Goal: Transaction & Acquisition: Book appointment/travel/reservation

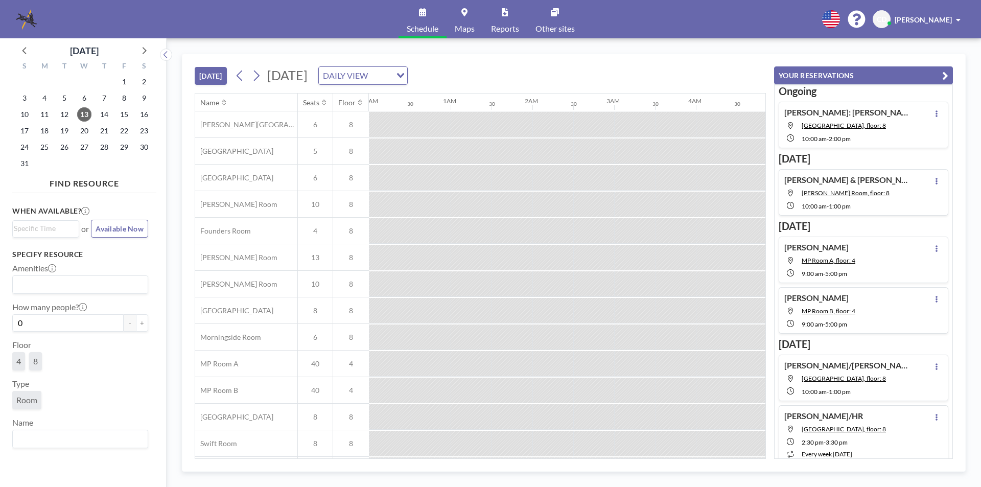
scroll to position [0, 777]
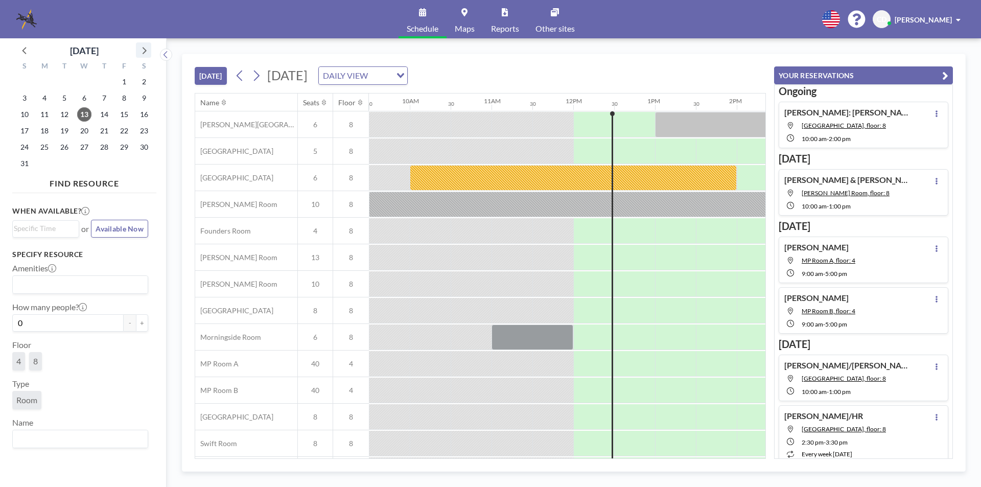
click at [141, 55] on icon at bounding box center [143, 49] width 13 height 13
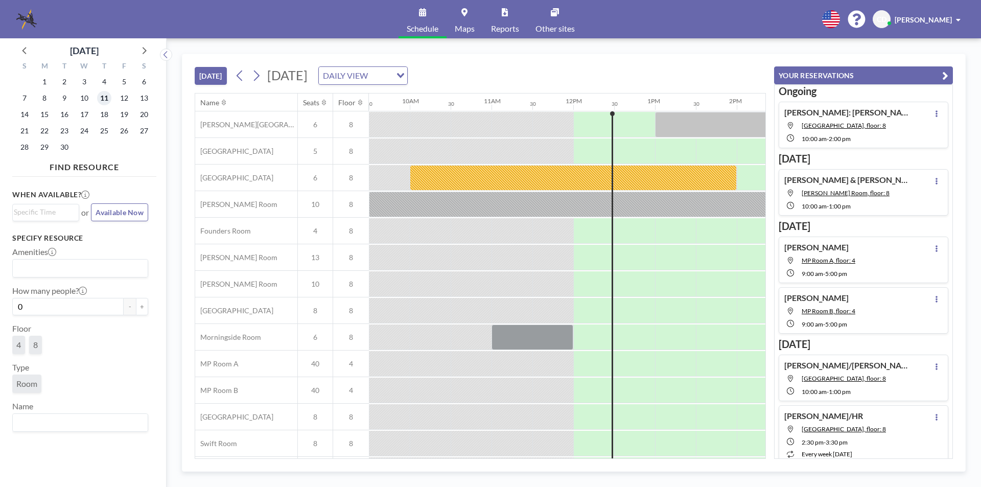
click at [108, 97] on span "11" at bounding box center [104, 98] width 14 height 14
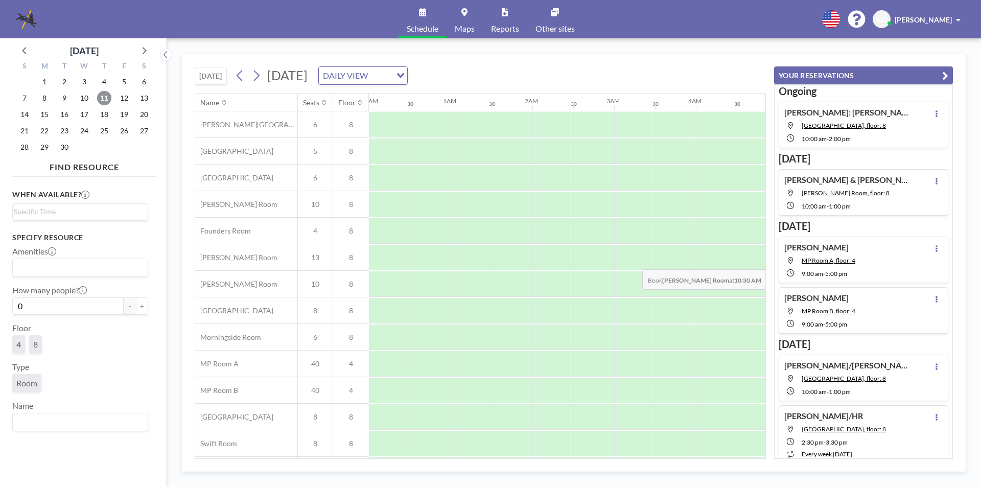
scroll to position [0, 613]
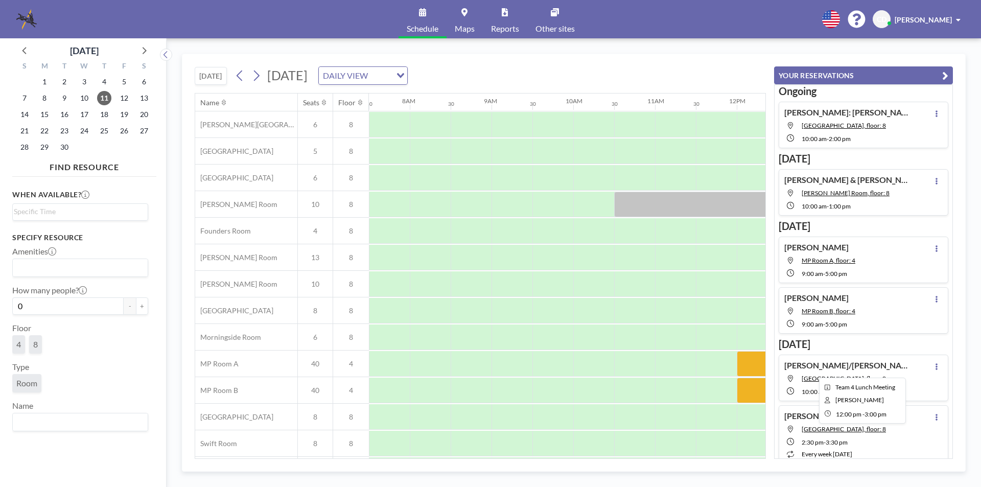
click at [751, 359] on div at bounding box center [859, 364] width 245 height 26
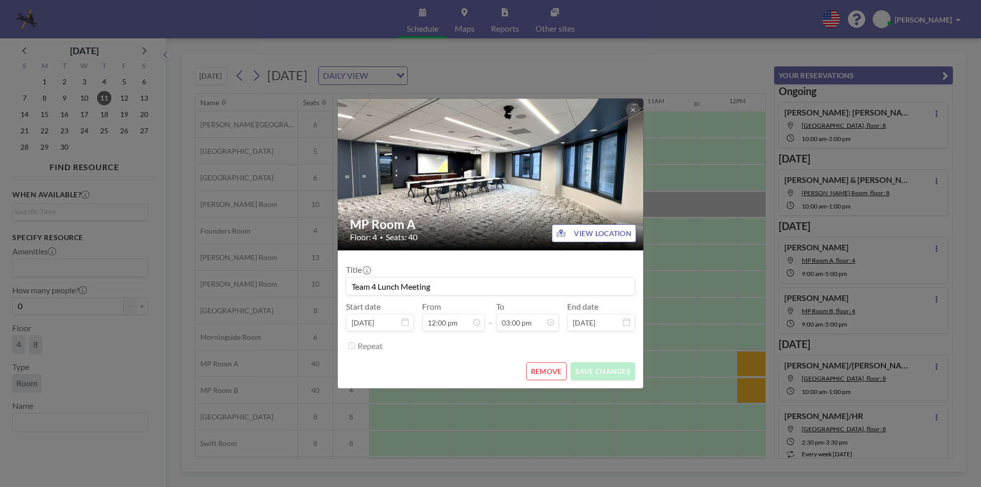
click at [547, 370] on button "REMOVE" at bounding box center [546, 371] width 40 height 18
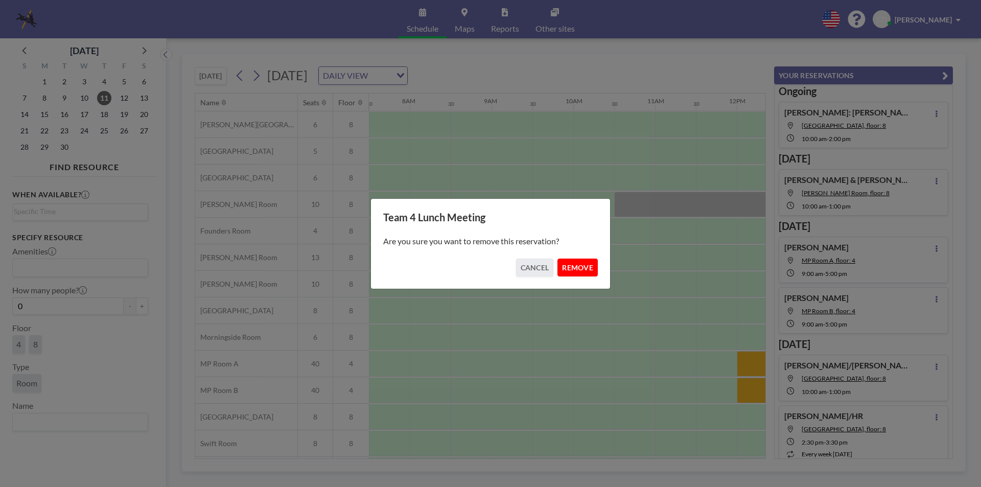
click at [577, 271] on button "REMOVE" at bounding box center [578, 268] width 40 height 18
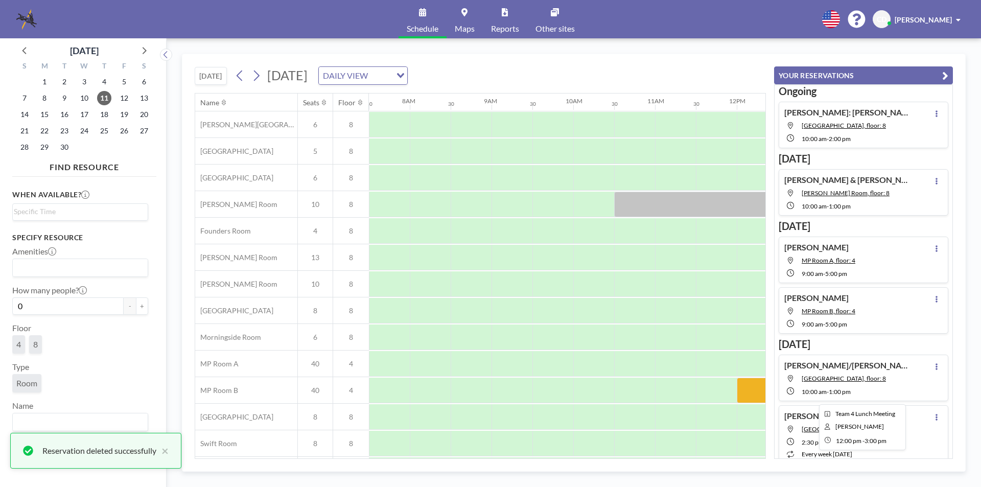
click at [741, 388] on div at bounding box center [859, 391] width 245 height 26
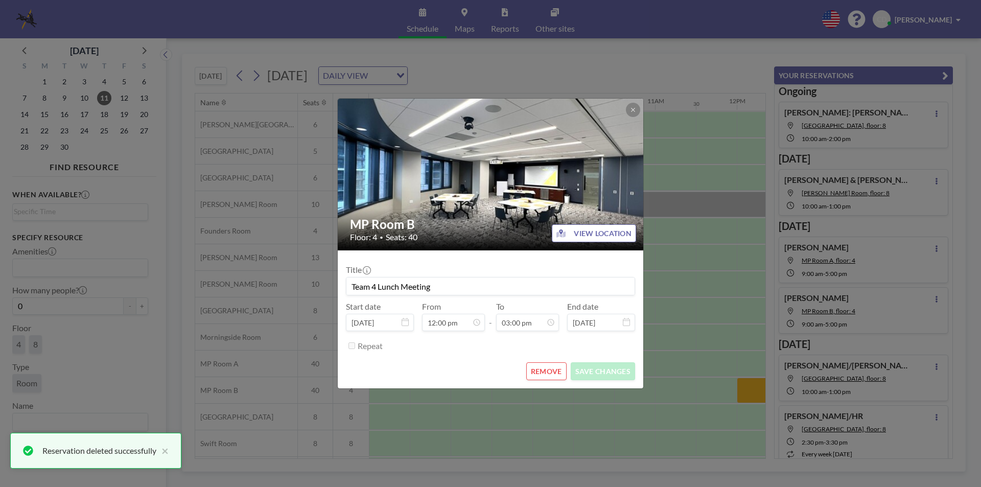
click at [524, 366] on div "REMOVE SAVE CHANGES" at bounding box center [490, 371] width 289 height 18
click at [542, 370] on button "REMOVE" at bounding box center [546, 371] width 40 height 18
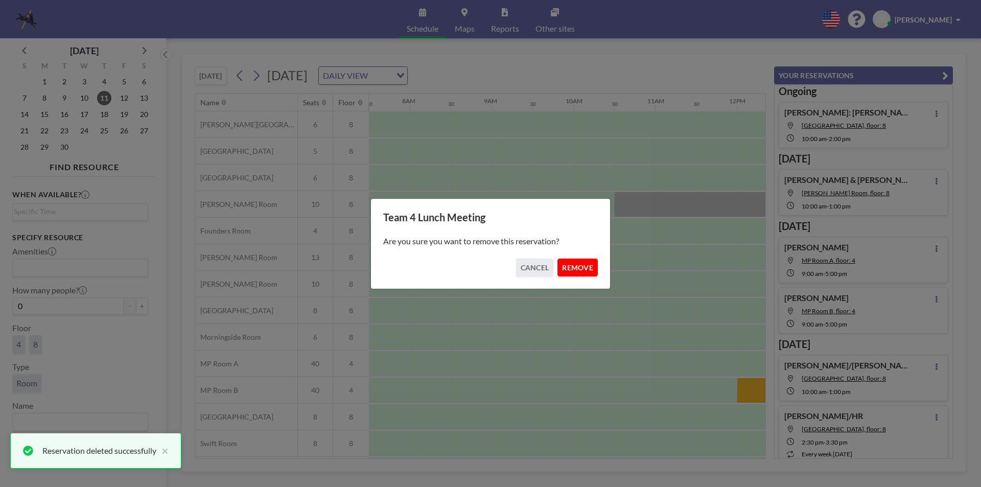
click at [575, 262] on button "REMOVE" at bounding box center [578, 268] width 40 height 18
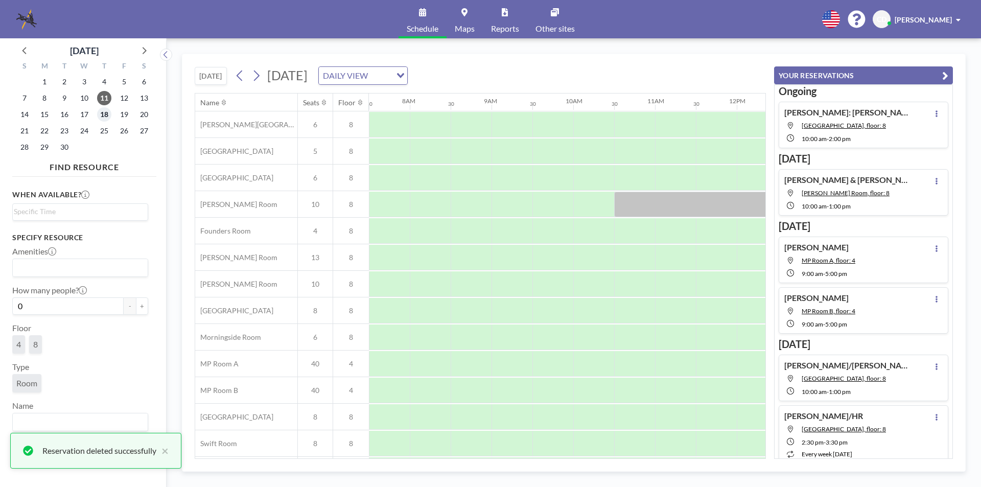
click at [101, 112] on span "18" at bounding box center [104, 114] width 14 height 14
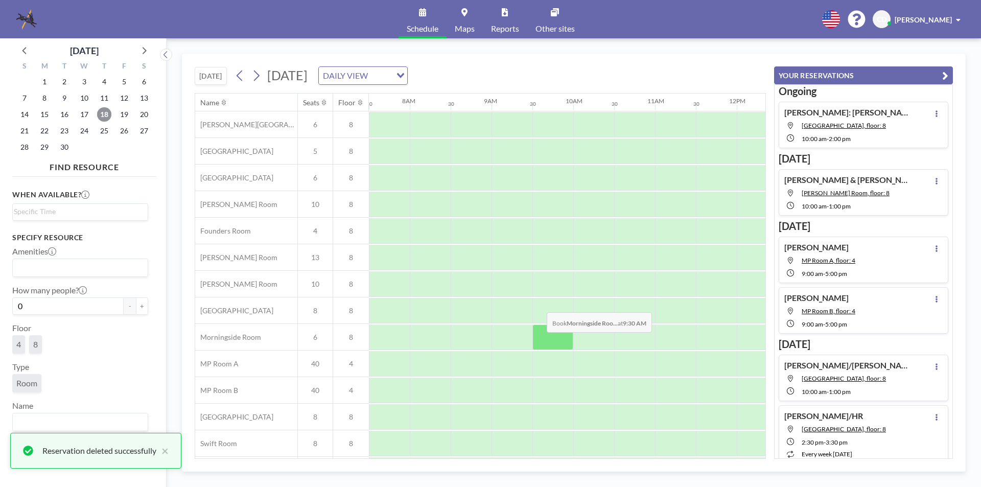
scroll to position [30, 613]
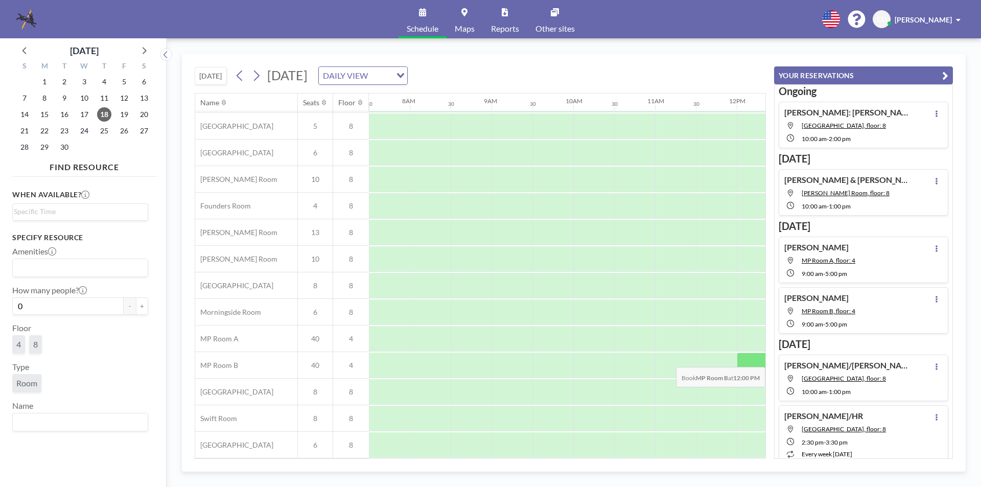
click at [739, 359] on div at bounding box center [757, 366] width 41 height 26
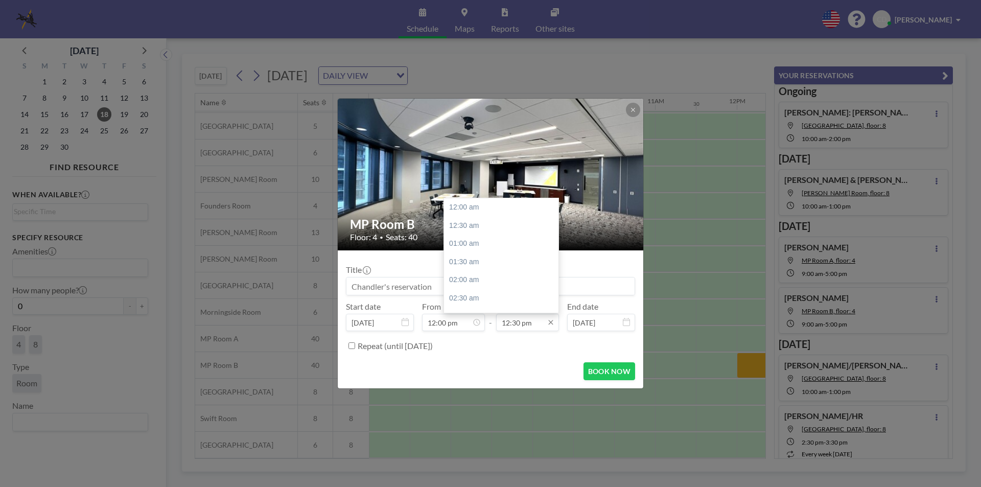
scroll to position [455, 0]
click at [482, 296] on div "03:00 pm" at bounding box center [504, 298] width 120 height 18
type input "03:00 pm"
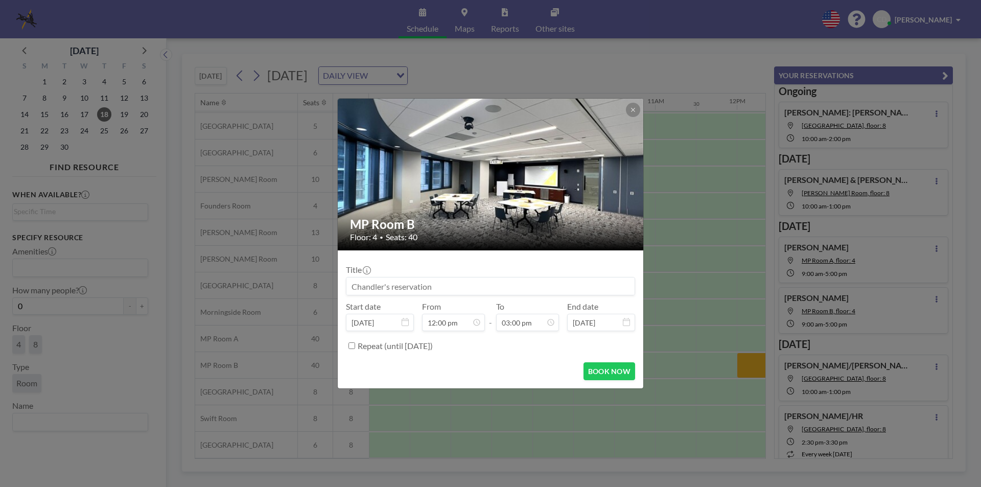
click at [466, 289] on input at bounding box center [491, 286] width 288 height 17
type input "t"
type input "Team 4 Lunch Meeting"
click at [608, 371] on button "BOOK NOW" at bounding box center [610, 371] width 52 height 18
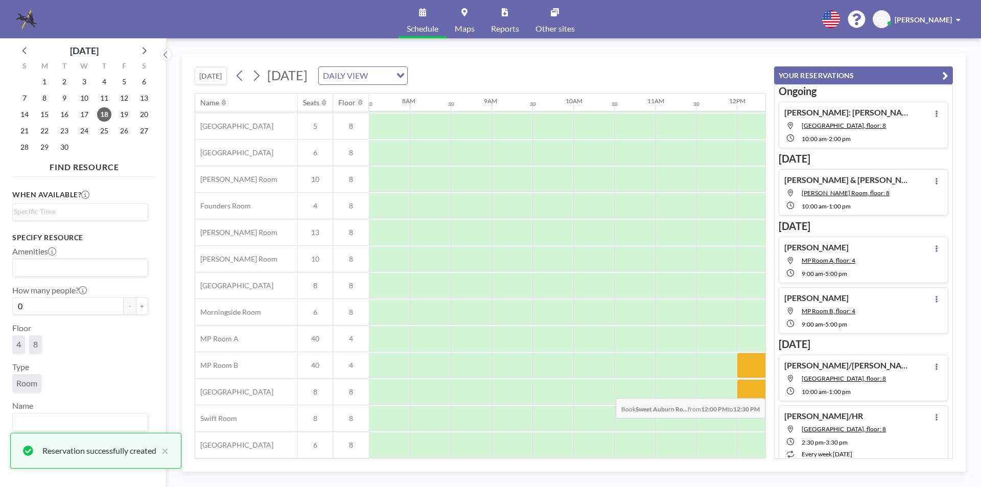
click at [757, 390] on div at bounding box center [757, 392] width 41 height 26
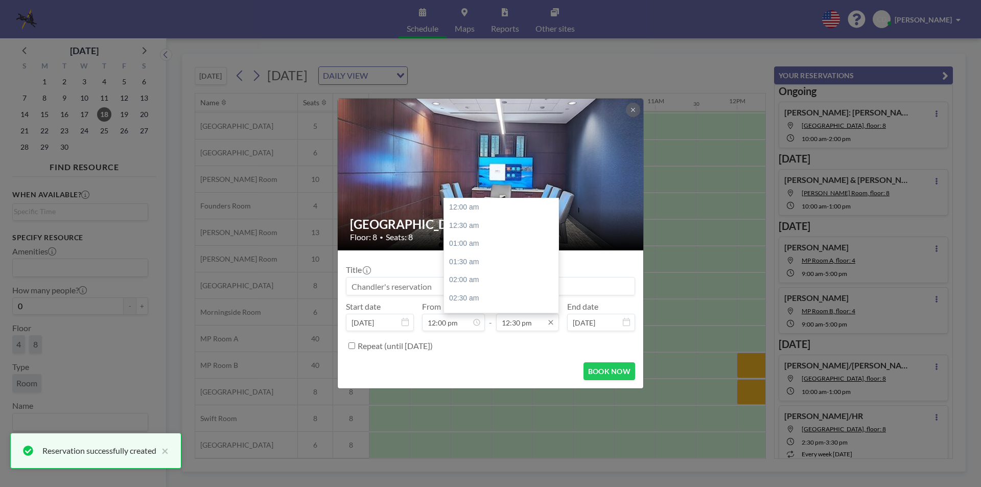
scroll to position [455, 0]
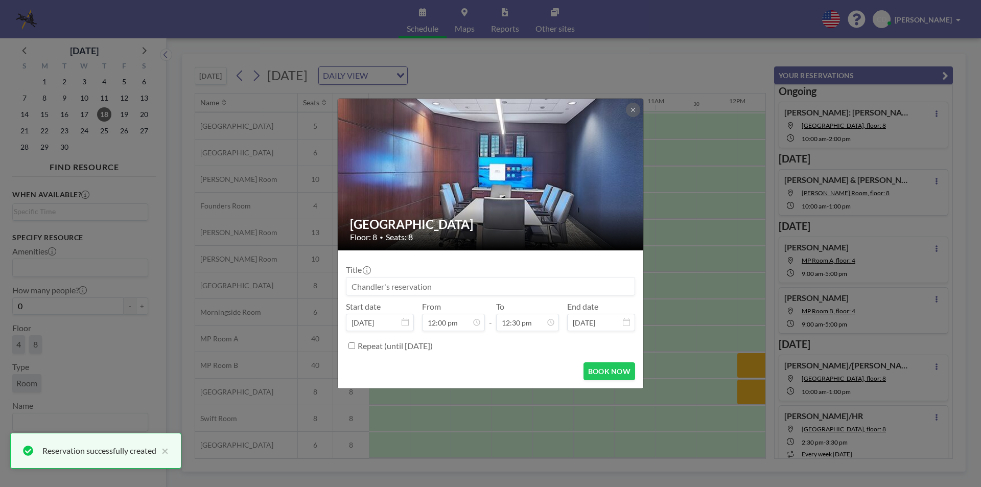
click at [659, 124] on div "Sweet Auburn Room Floor: 8 • Seats: 8 Title Start date [DATE] From 12:00 pm - T…" at bounding box center [490, 243] width 981 height 487
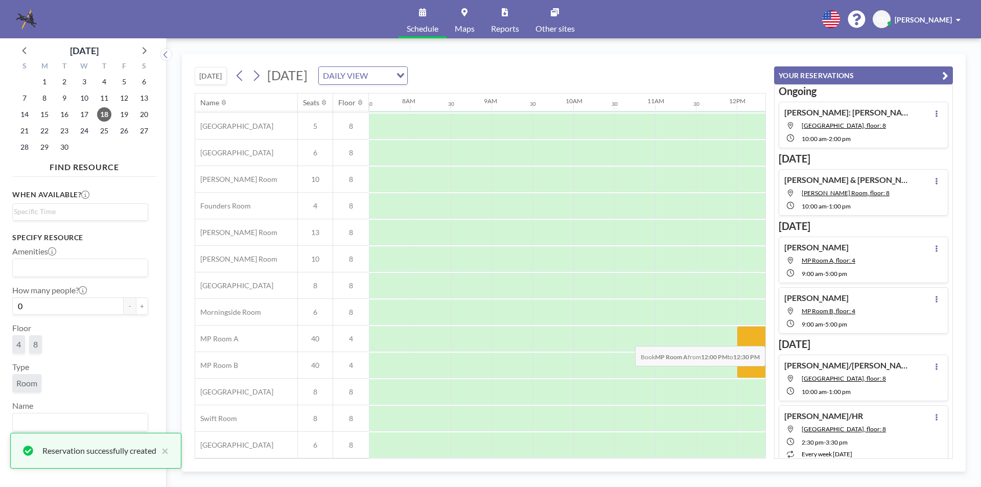
click at [749, 338] on div at bounding box center [757, 339] width 41 height 26
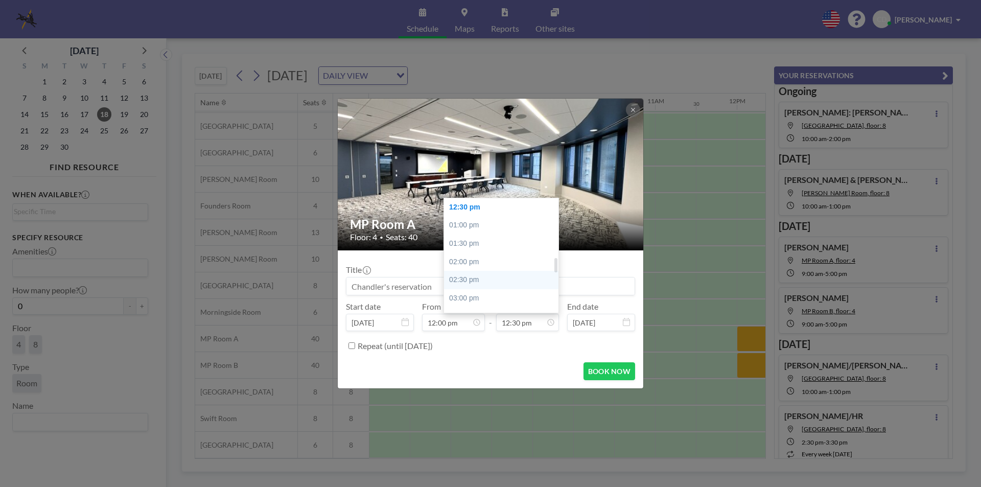
click at [505, 285] on div "02:30 pm" at bounding box center [504, 280] width 120 height 18
click at [506, 224] on div "03:00 pm" at bounding box center [504, 226] width 120 height 18
type input "03:00 pm"
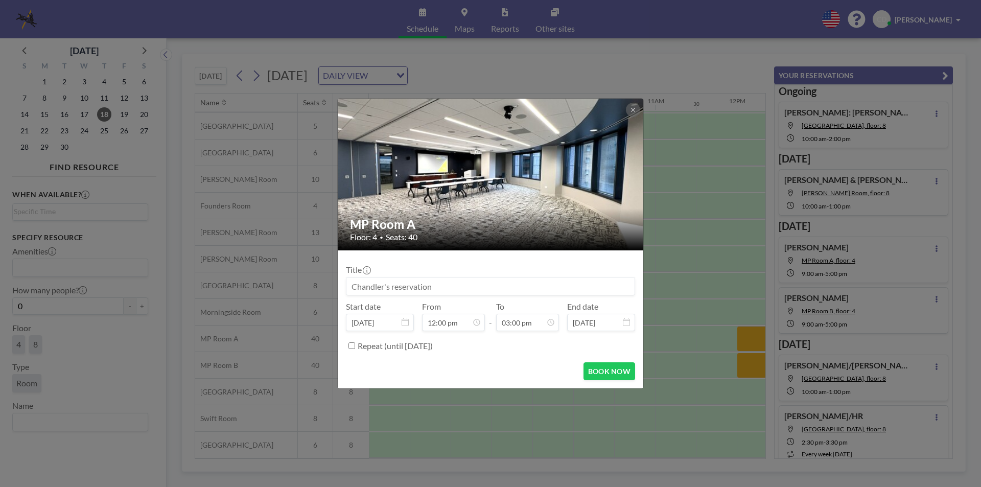
click at [494, 304] on div "Start date [DATE] From 12:00 pm - To 03:00 pm 12:00 am 12:30 am 01:00 am 01:30 …" at bounding box center [490, 317] width 289 height 30
click at [487, 283] on input at bounding box center [491, 286] width 288 height 17
type input "Team 4 Lunch Meeting"
click at [624, 372] on button "BOOK NOW" at bounding box center [610, 371] width 52 height 18
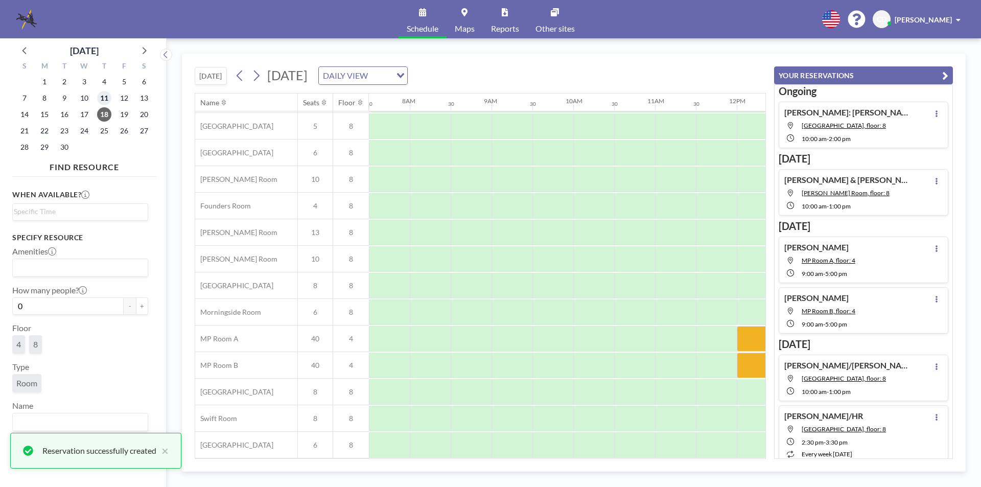
click at [100, 96] on span "11" at bounding box center [104, 98] width 14 height 14
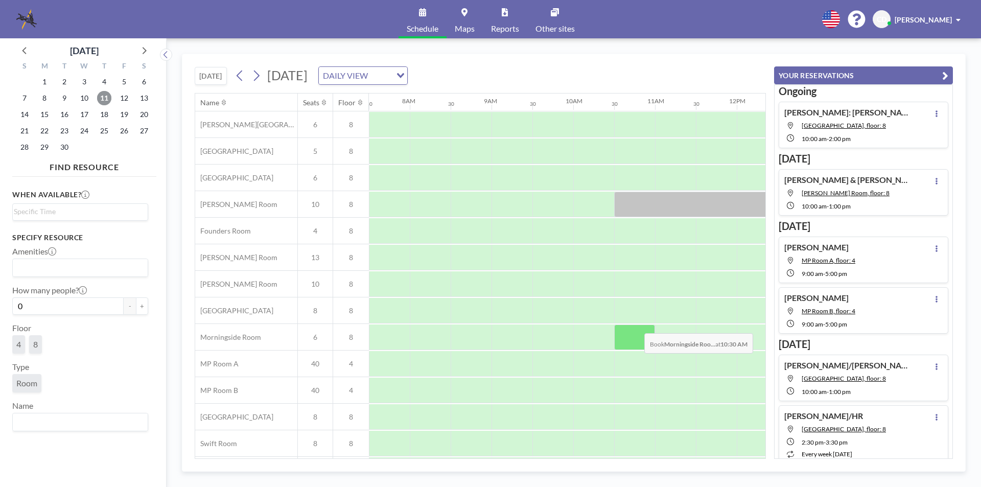
scroll to position [30, 613]
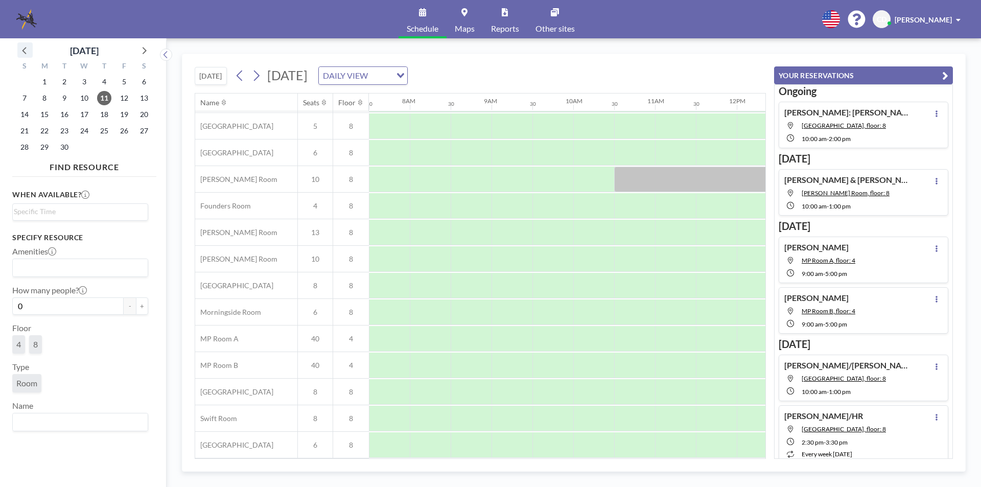
click at [25, 50] on icon at bounding box center [24, 49] width 13 height 13
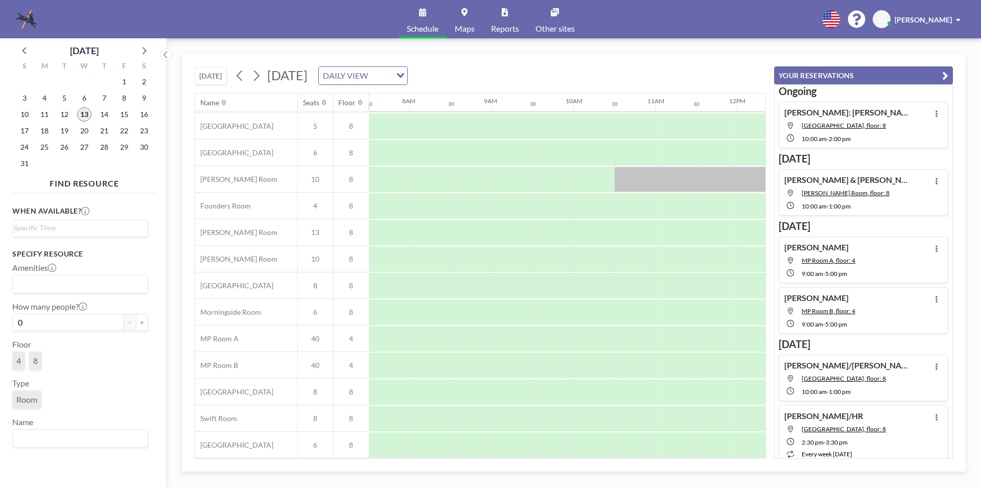
click at [86, 113] on span "13" at bounding box center [84, 114] width 14 height 14
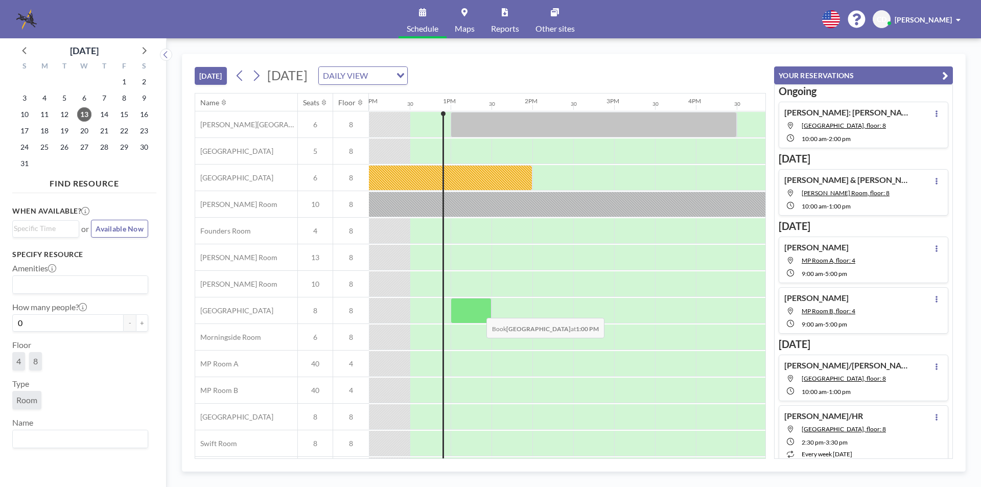
scroll to position [30, 981]
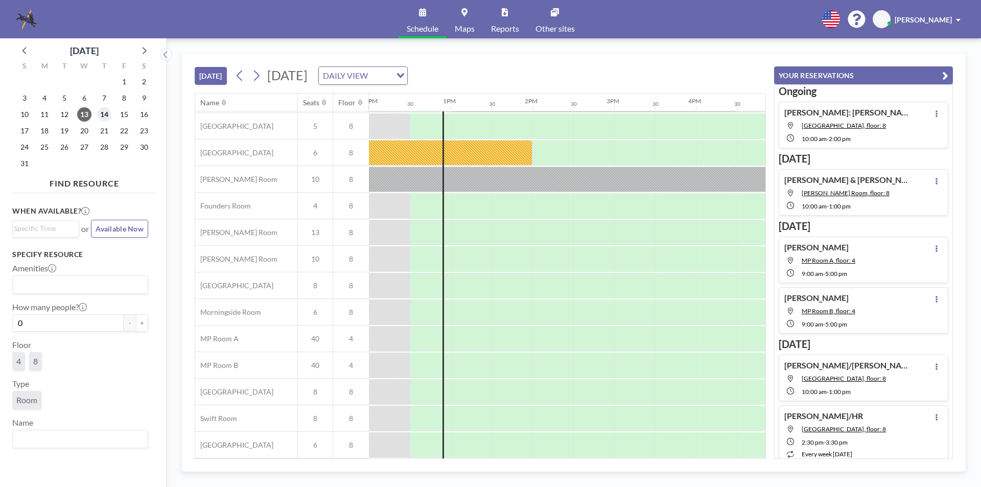
click at [107, 114] on span "14" at bounding box center [104, 114] width 14 height 14
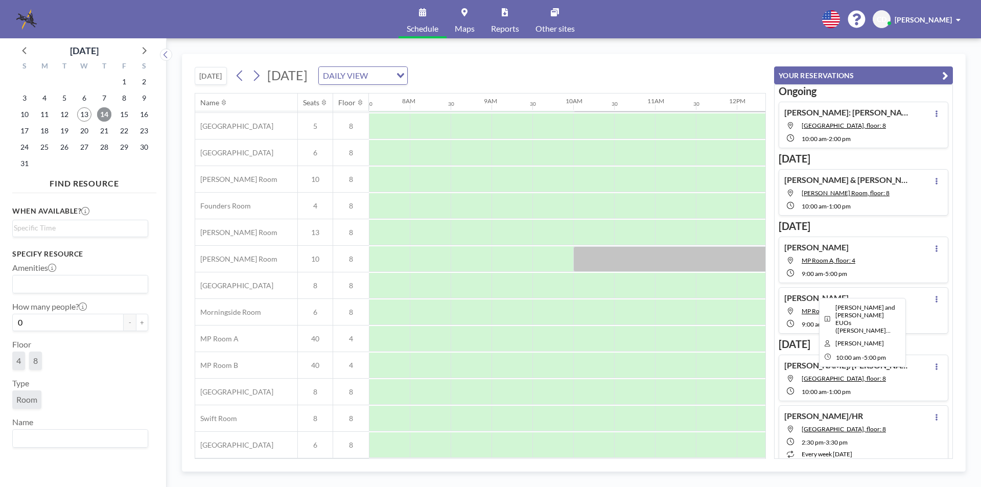
scroll to position [0, 613]
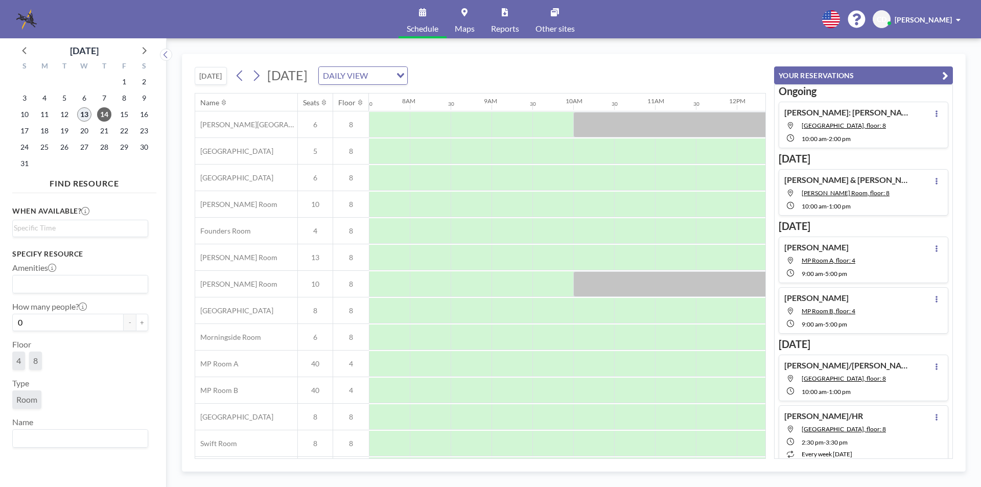
click at [88, 119] on span "13" at bounding box center [84, 114] width 14 height 14
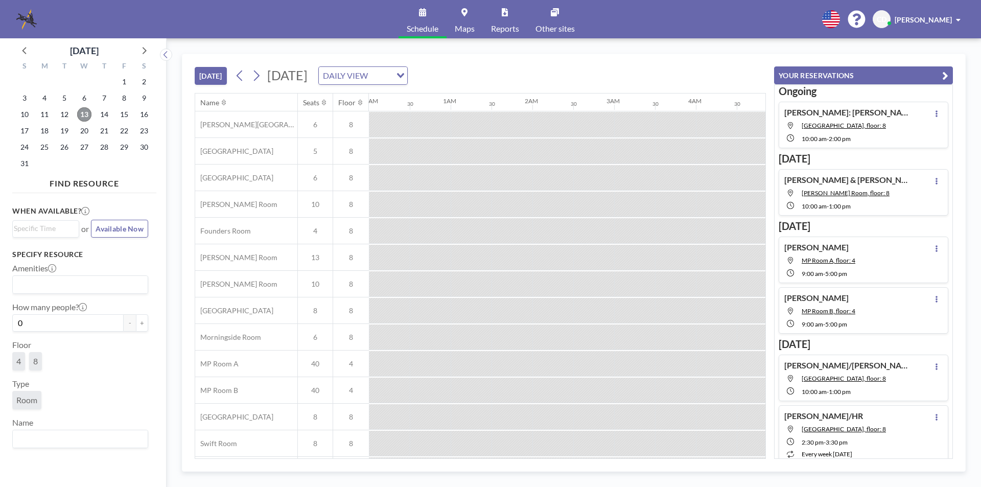
scroll to position [0, 981]
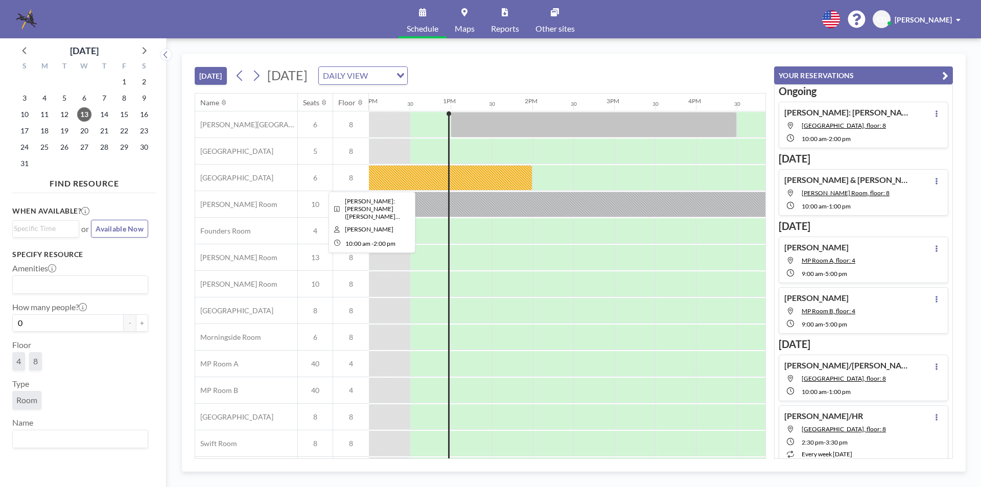
click at [477, 178] on div at bounding box center [368, 178] width 327 height 26
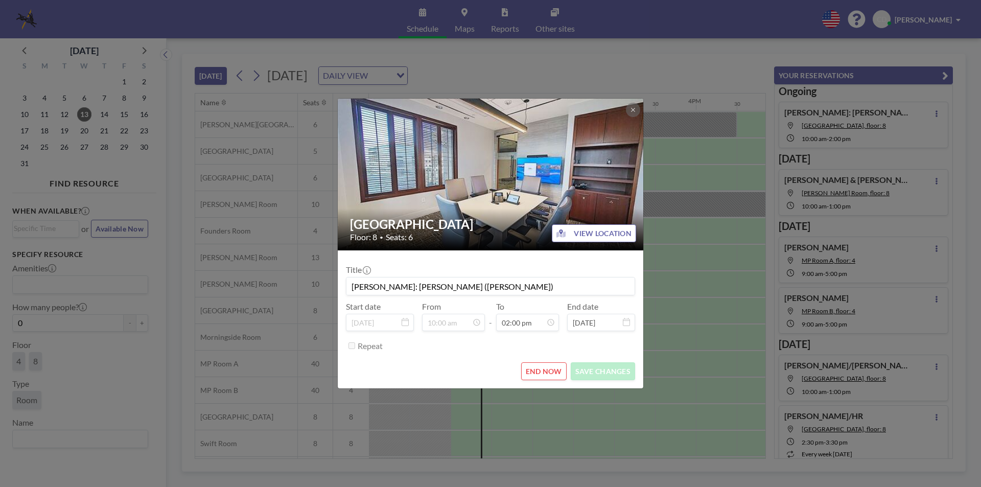
scroll to position [0, 0]
click at [670, 288] on div "Buckhead Room Floor: 8 • Seats: 6 VIEW LOCATION Title [PERSON_NAME]: [PERSON_NA…" at bounding box center [490, 243] width 981 height 487
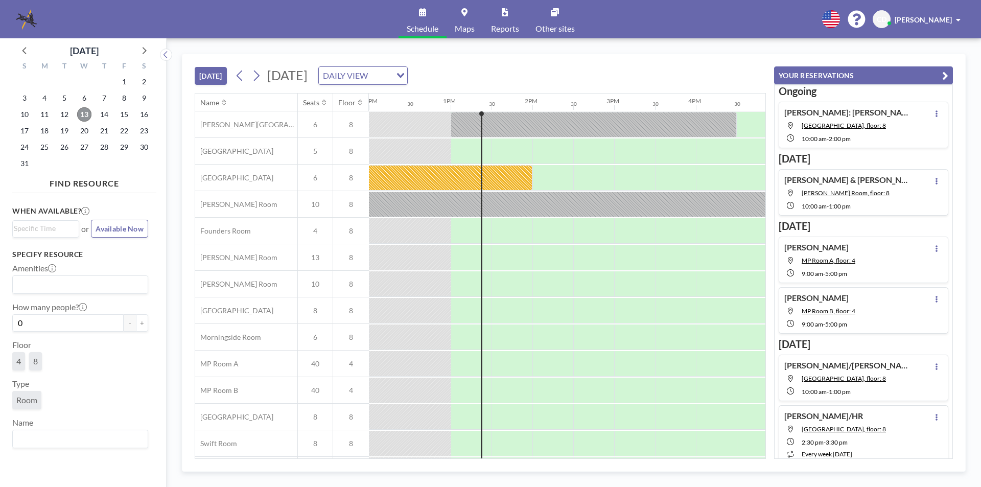
click at [80, 112] on span "13" at bounding box center [84, 114] width 14 height 14
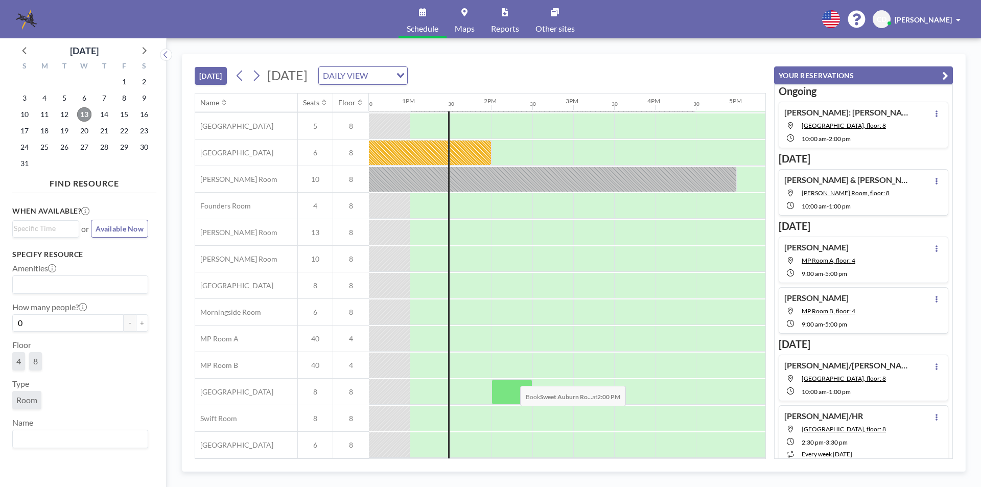
scroll to position [0, 1022]
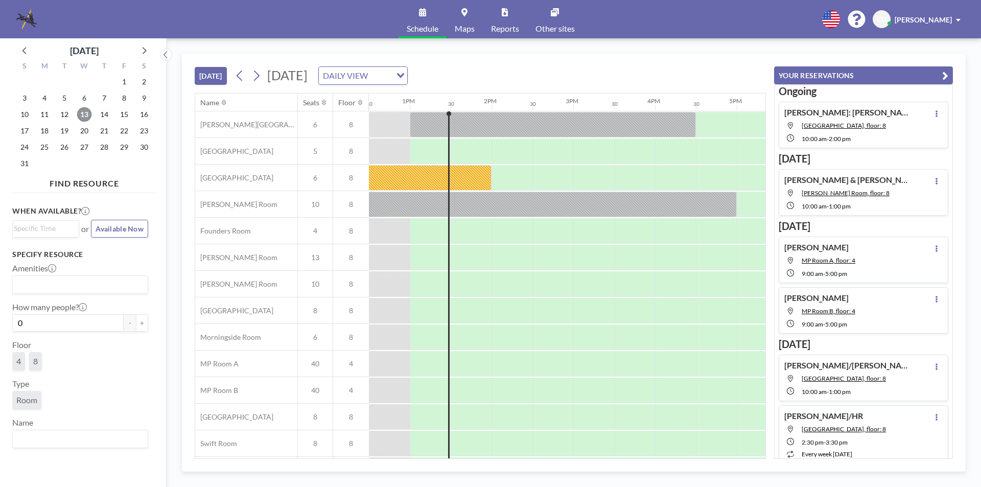
click at [79, 116] on span "13" at bounding box center [84, 114] width 14 height 14
